Goal: Information Seeking & Learning: Learn about a topic

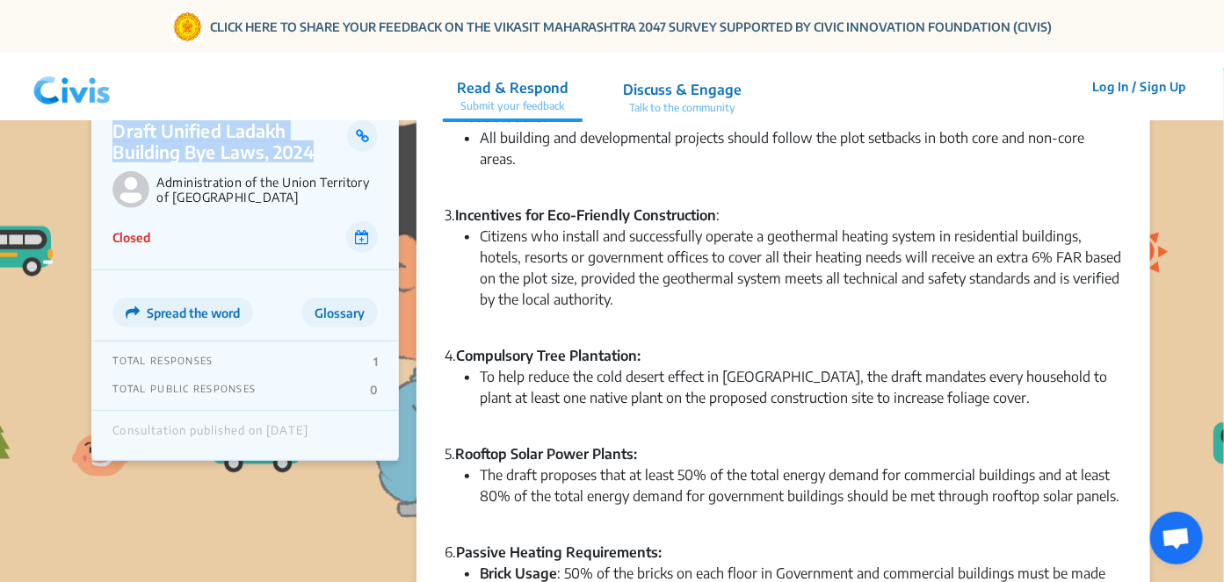
scroll to position [426, 0]
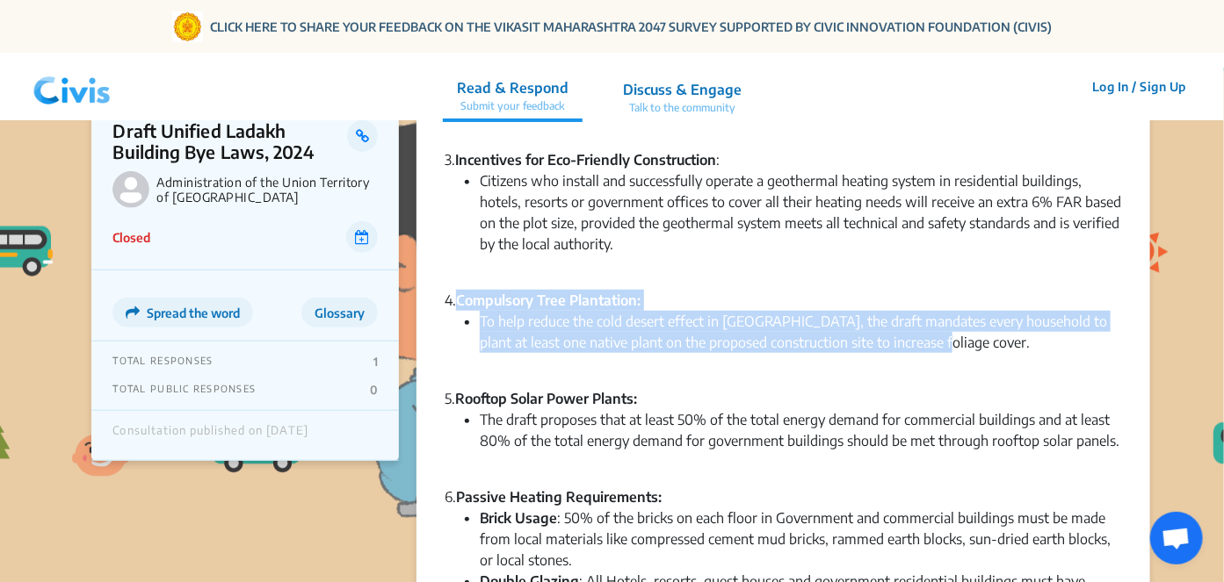
drag, startPoint x: 939, startPoint y: 321, endPoint x: 459, endPoint y: 274, distance: 482.8
click at [459, 274] on div "This draft introduces changes to the bye laws that regulate urban and rural dev…" at bounding box center [782, 490] width 676 height 1441
copy div "Compulsory Tree Plantation: To help reduce the cold desert effect in [GEOGRAPHI…"
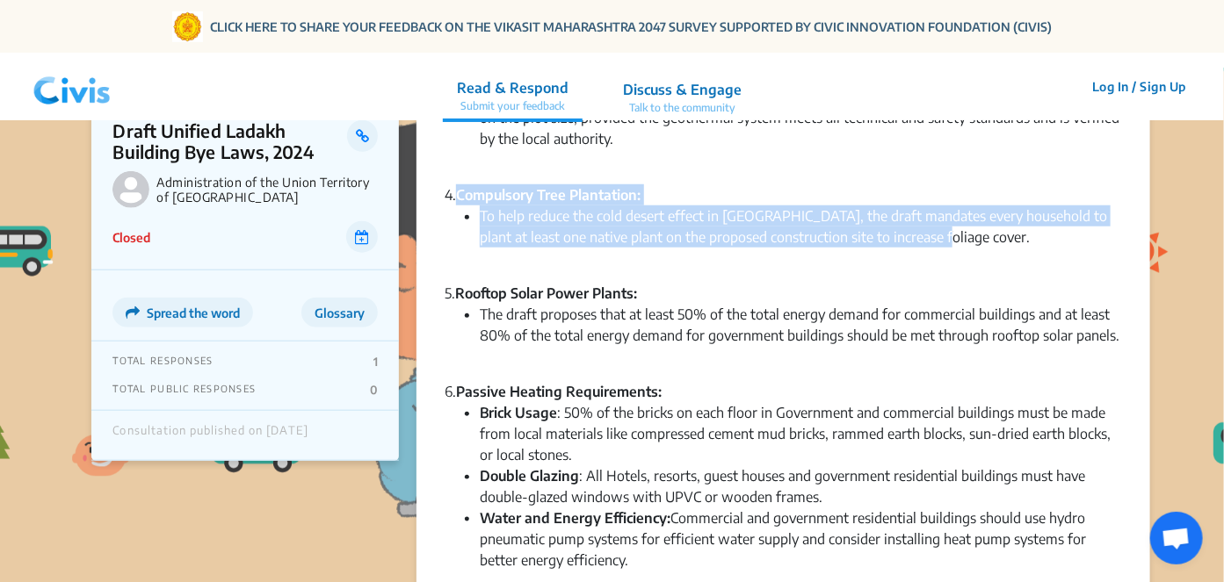
scroll to position [531, 0]
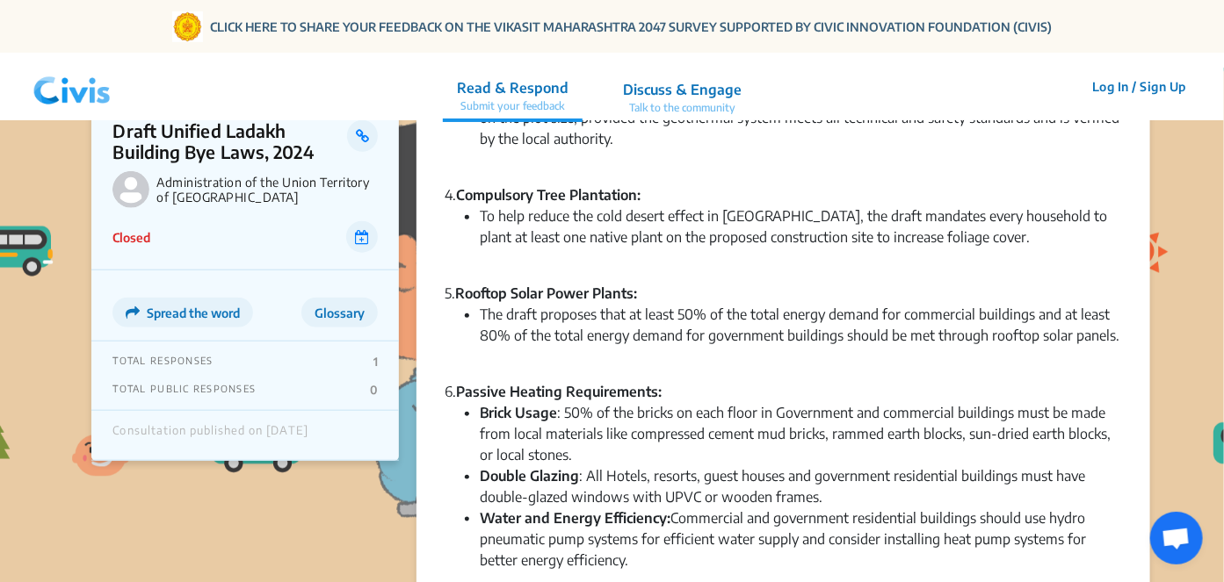
click at [603, 319] on li "The draft proposes that at least 50% of the total energy demand for commercial …" at bounding box center [800, 325] width 641 height 42
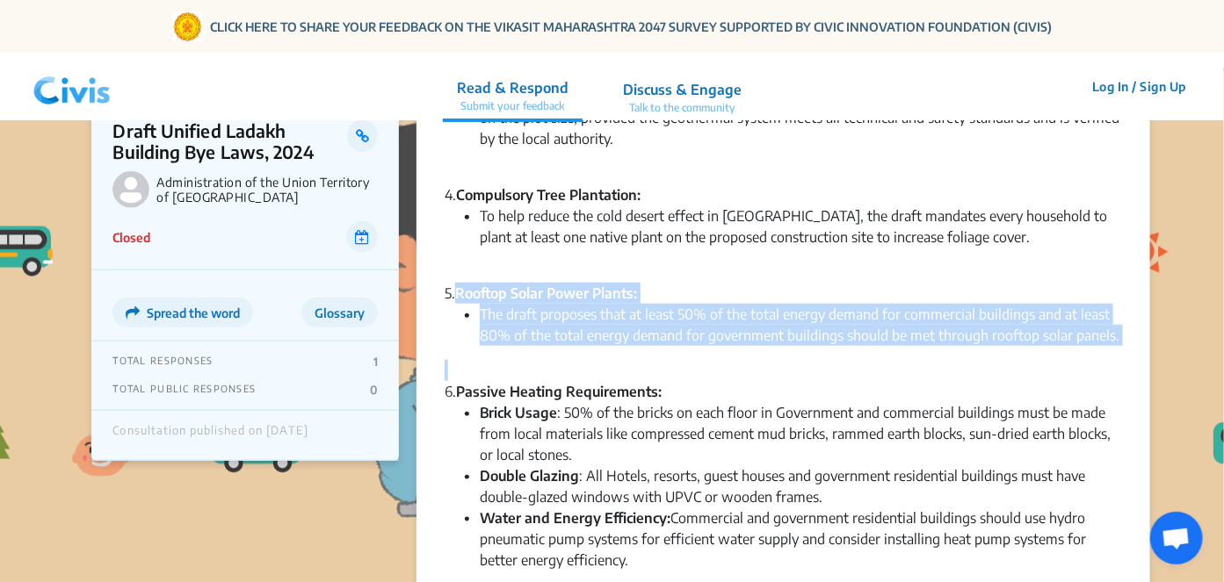
drag, startPoint x: 454, startPoint y: 272, endPoint x: 1000, endPoint y: 326, distance: 548.1
click at [1000, 326] on div "This draft introduces changes to the bye laws that regulate urban and rural dev…" at bounding box center [782, 384] width 676 height 1441
copy div "Rooftop Solar Power Plants: The draft proposes that at least 50% of the total e…"
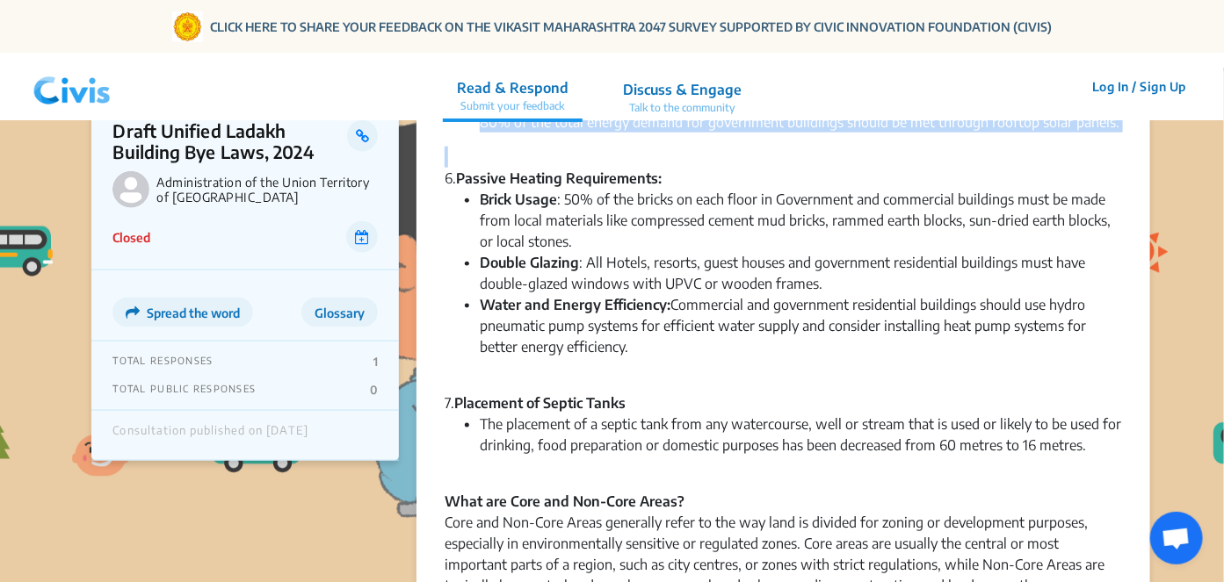
scroll to position [745, 0]
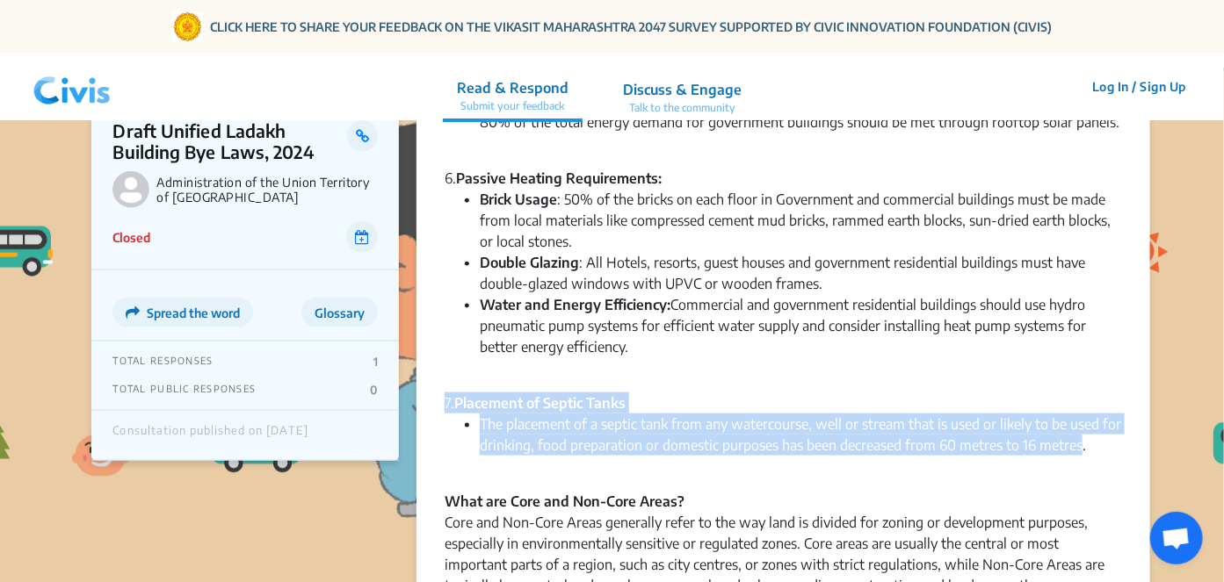
drag, startPoint x: 1081, startPoint y: 424, endPoint x: 437, endPoint y: 379, distance: 646.3
click at [437, 379] on div "Summary (2 min) × English This draft introduces changes to the bye laws that re…" at bounding box center [782, 153] width 733 height 1525
click at [437, 378] on div "Summary (2 min) × English This draft introduces changes to the bye laws that re…" at bounding box center [782, 153] width 733 height 1525
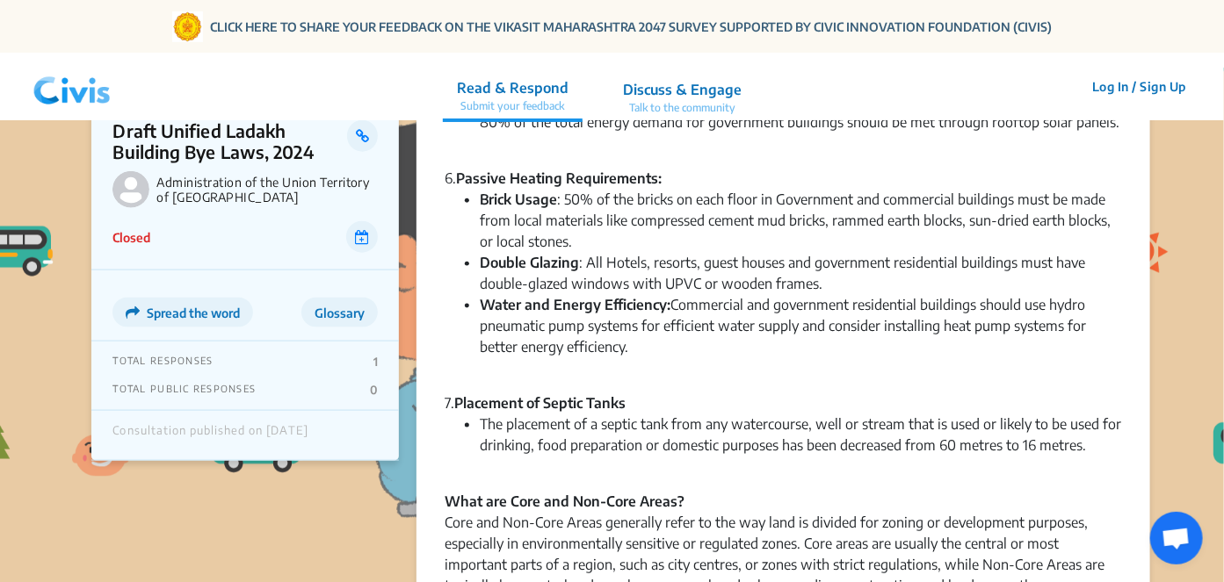
click at [468, 372] on div "7. Placement of Septic Tanks" at bounding box center [782, 393] width 676 height 42
drag, startPoint x: 457, startPoint y: 375, endPoint x: 1105, endPoint y: 415, distance: 649.5
click at [1105, 415] on div "This draft introduces changes to the bye laws that regulate urban and rural dev…" at bounding box center [782, 171] width 676 height 1441
copy div "Placement of Septic Tanks The placement of a septic tank from any watercourse, …"
